Goal: Navigation & Orientation: Go to known website

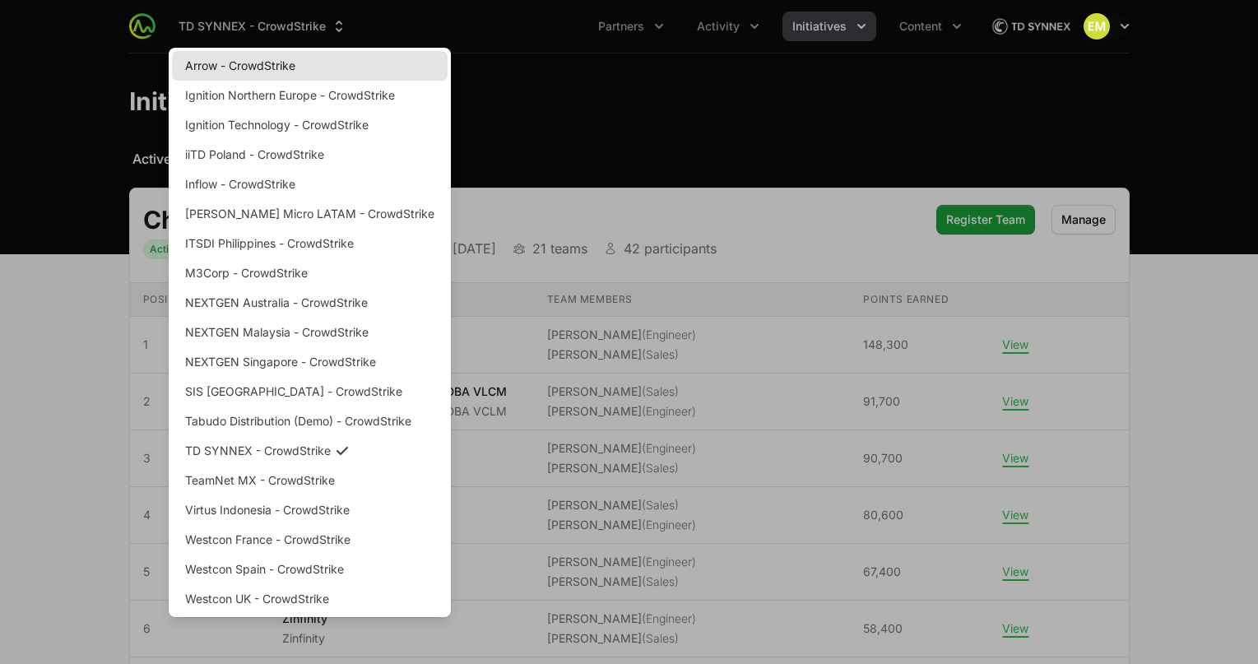
click at [253, 66] on link "Arrow - CrowdStrike" at bounding box center [310, 66] width 276 height 30
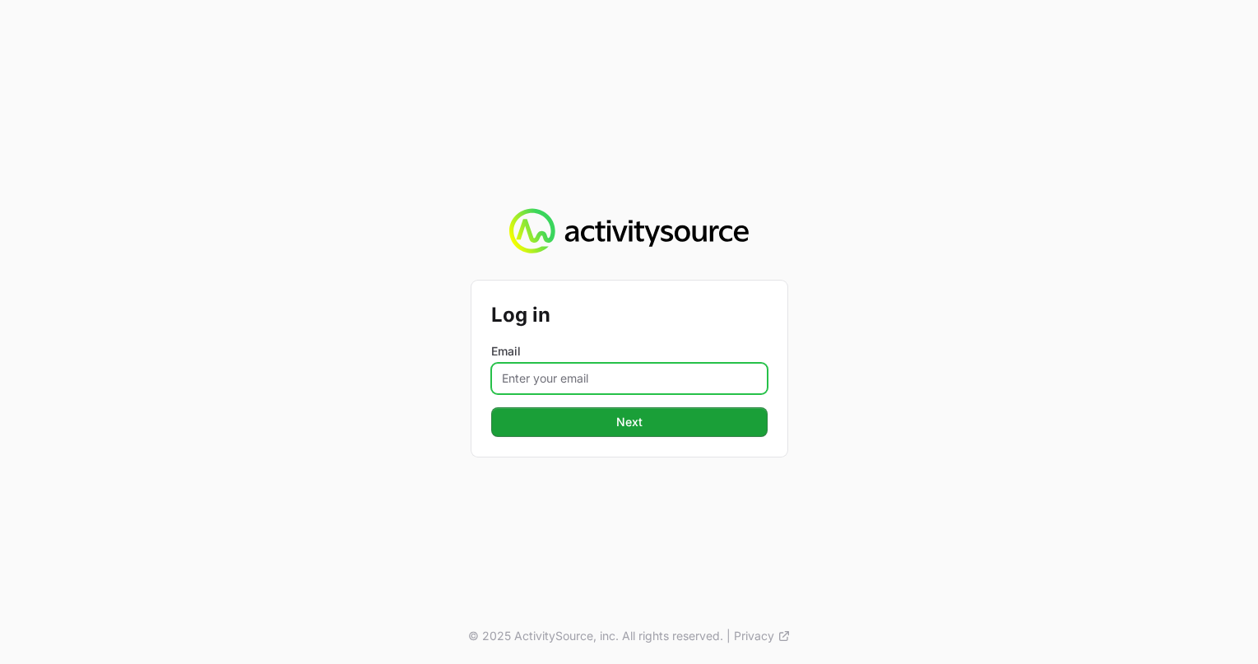
click at [649, 371] on input "Email" at bounding box center [629, 378] width 276 height 31
type input "[PERSON_NAME][EMAIL_ADDRESS][PERSON_NAME][DOMAIN_NAME]"
click at [491, 407] on button "Next" at bounding box center [629, 422] width 276 height 30
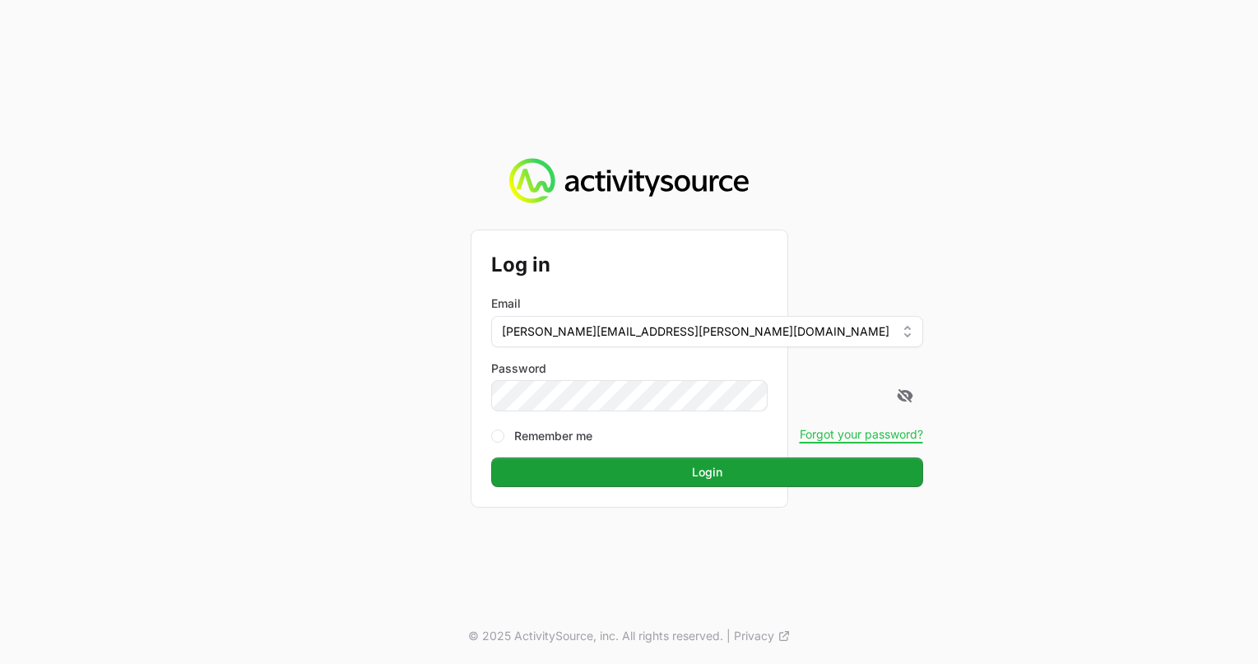
click at [491, 457] on button "Login" at bounding box center [707, 472] width 432 height 30
